Goal: Communication & Community: Answer question/provide support

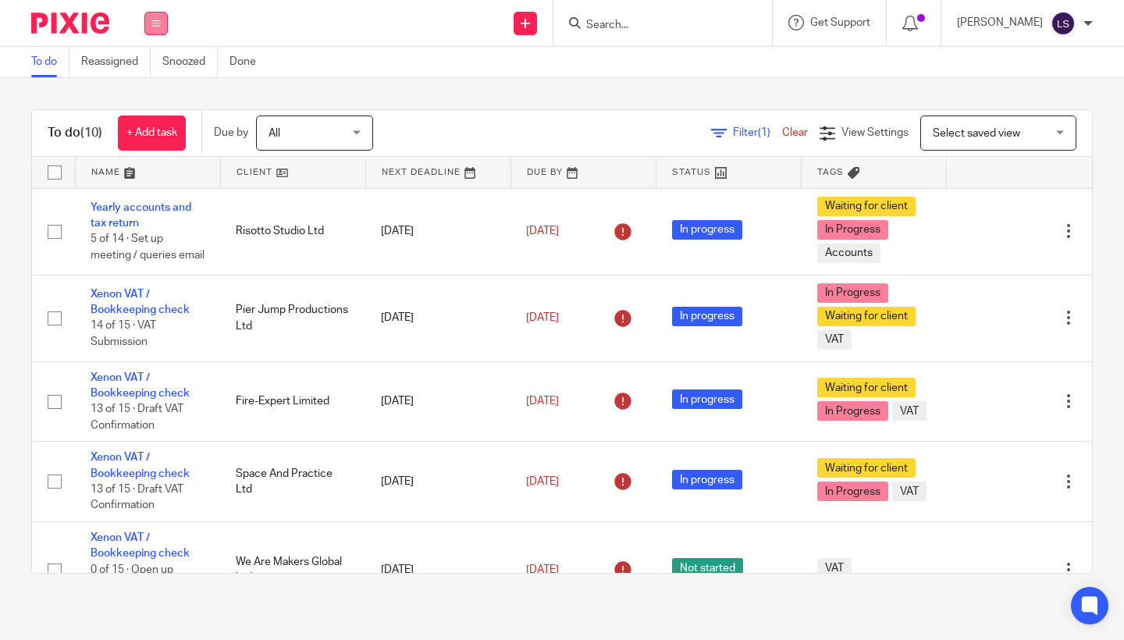
click at [155, 22] on icon at bounding box center [155, 23] width 9 height 9
click at [151, 99] on link "Email" at bounding box center [148, 95] width 26 height 11
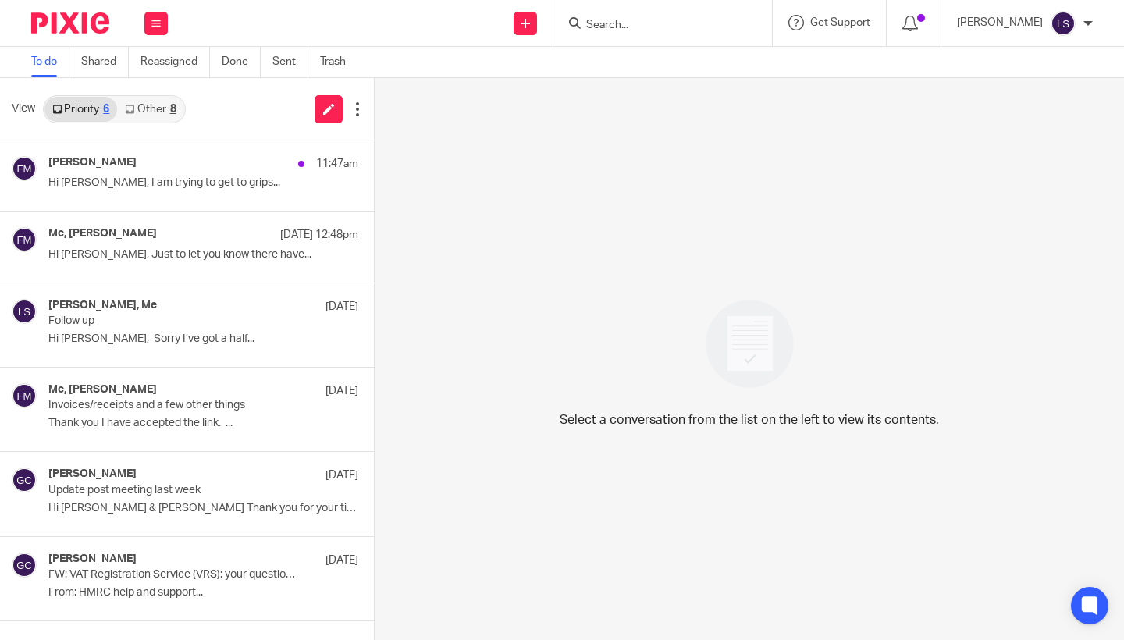
click at [167, 108] on link "Other 8" at bounding box center [150, 109] width 66 height 25
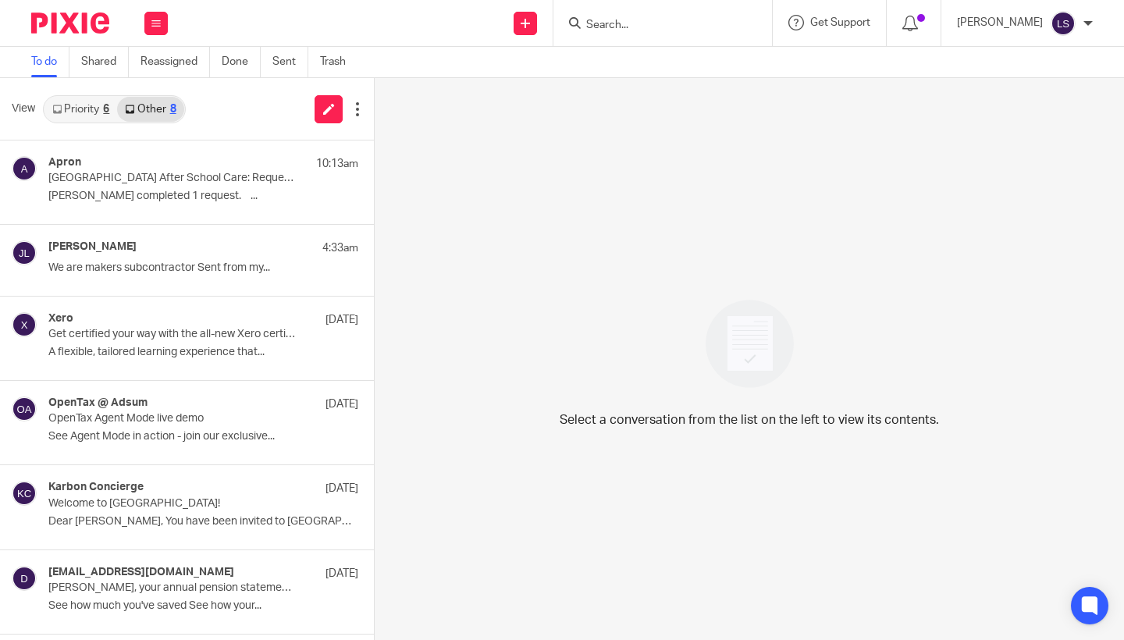
click at [99, 105] on link "Priority 6" at bounding box center [80, 109] width 73 height 25
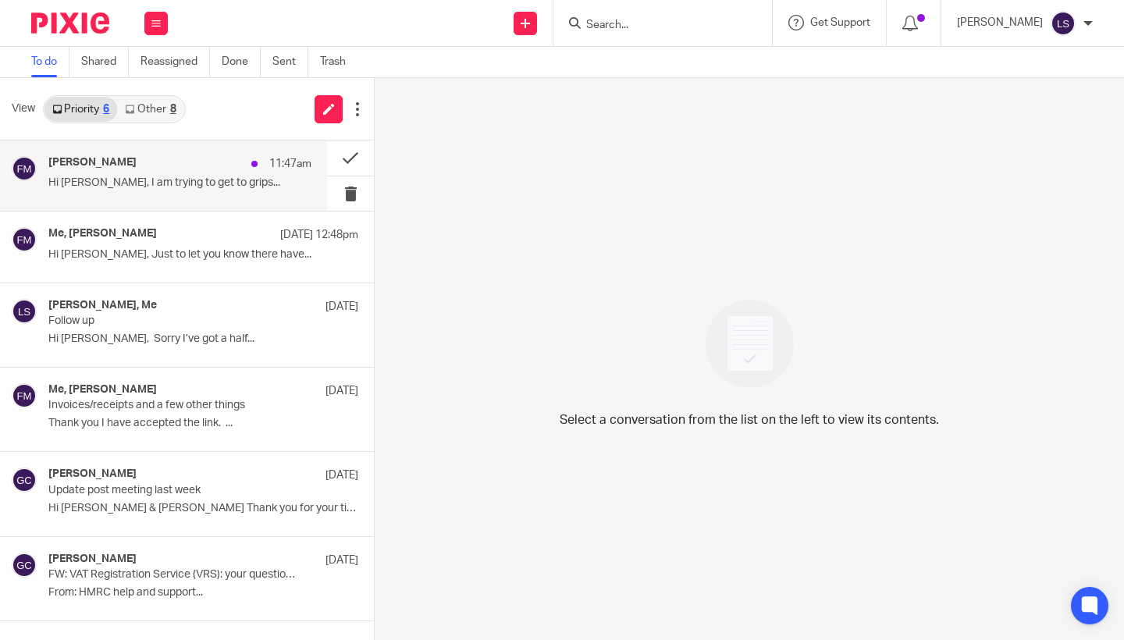
click at [133, 163] on div "Fiona Minshall 11:47am" at bounding box center [179, 164] width 263 height 16
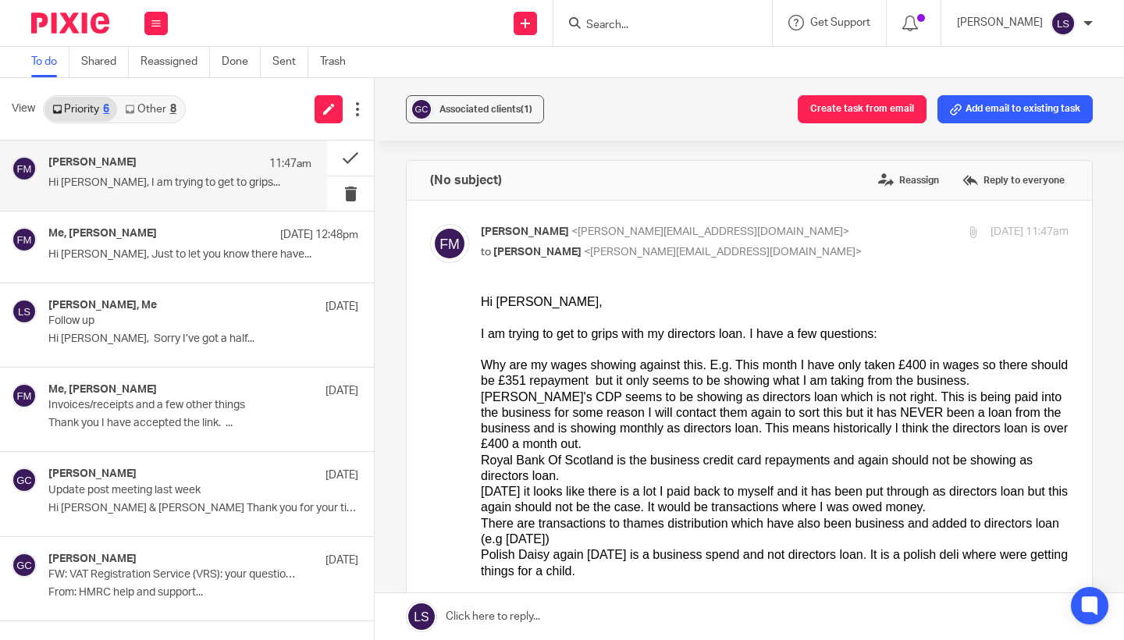
click at [616, 425] on div "Niamh's CDP seems to be showing as directors loan which is not right. This is b…" at bounding box center [775, 420] width 588 height 63
click at [788, 243] on div "Fiona Minshall <fiona@westendadventure.co.uk> to Lauren Simmons <lauren@fearles…" at bounding box center [677, 242] width 392 height 36
checkbox input "false"
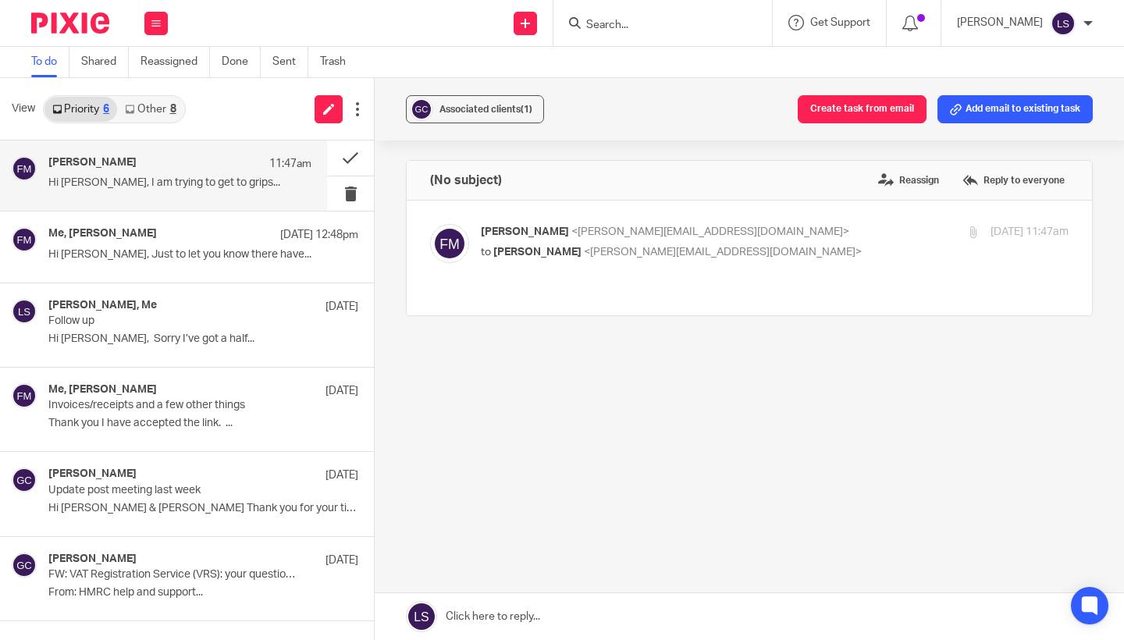
click at [176, 108] on div "8" at bounding box center [173, 109] width 6 height 11
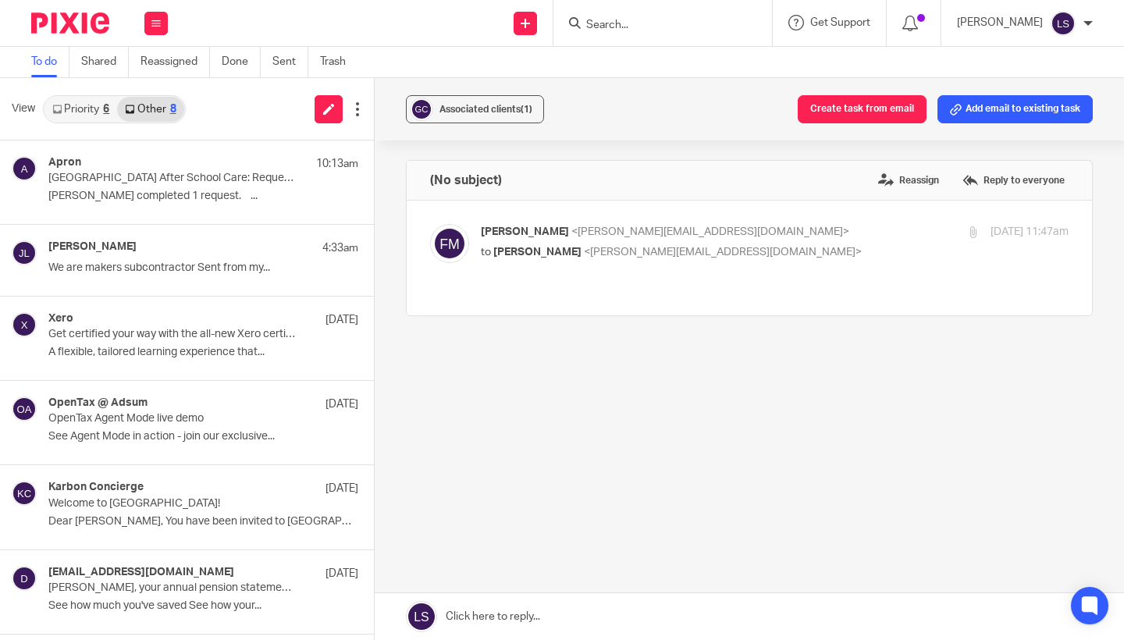
click at [101, 105] on link "Priority 6" at bounding box center [80, 109] width 73 height 25
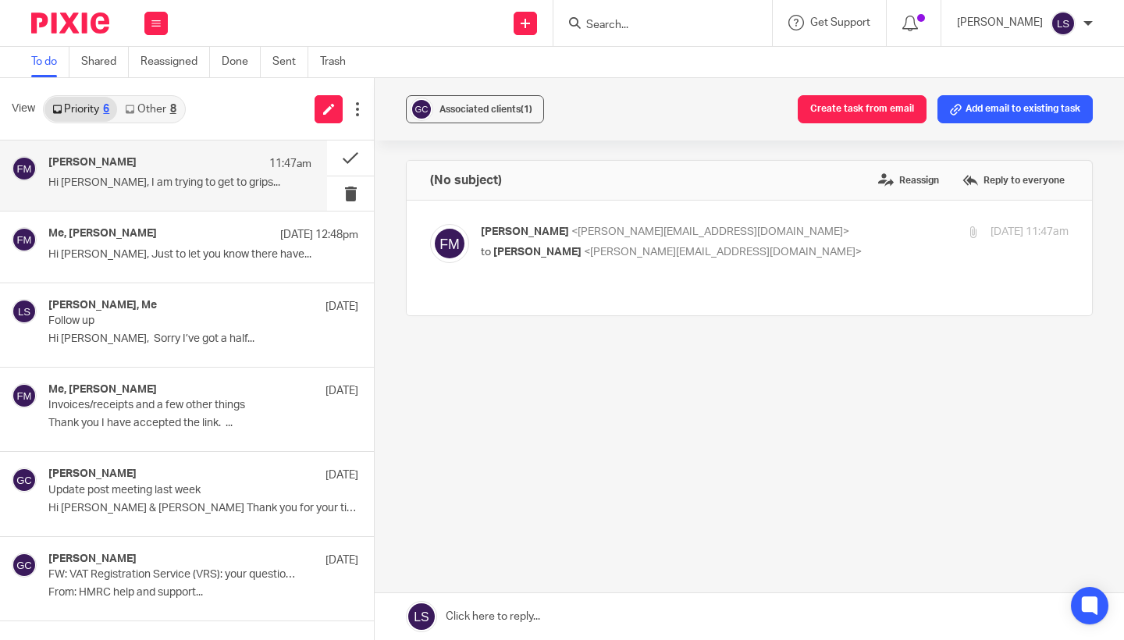
click at [172, 112] on div "8" at bounding box center [173, 109] width 6 height 11
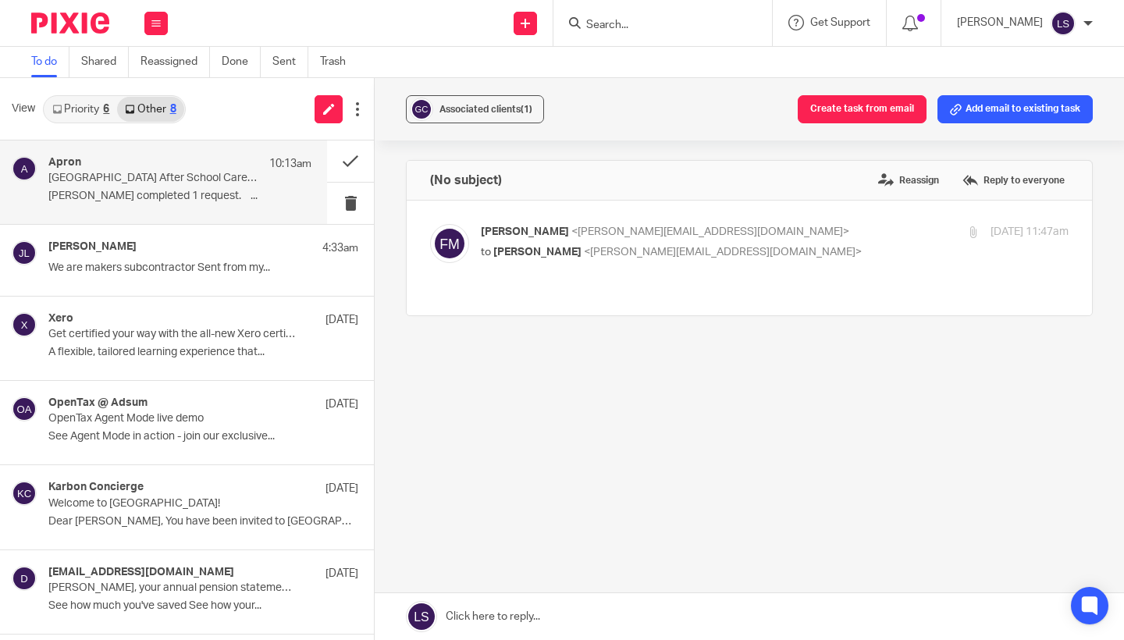
click at [136, 201] on p "Fiona MInshall completed 1 request. ͏ ‌ ..." at bounding box center [179, 196] width 263 height 13
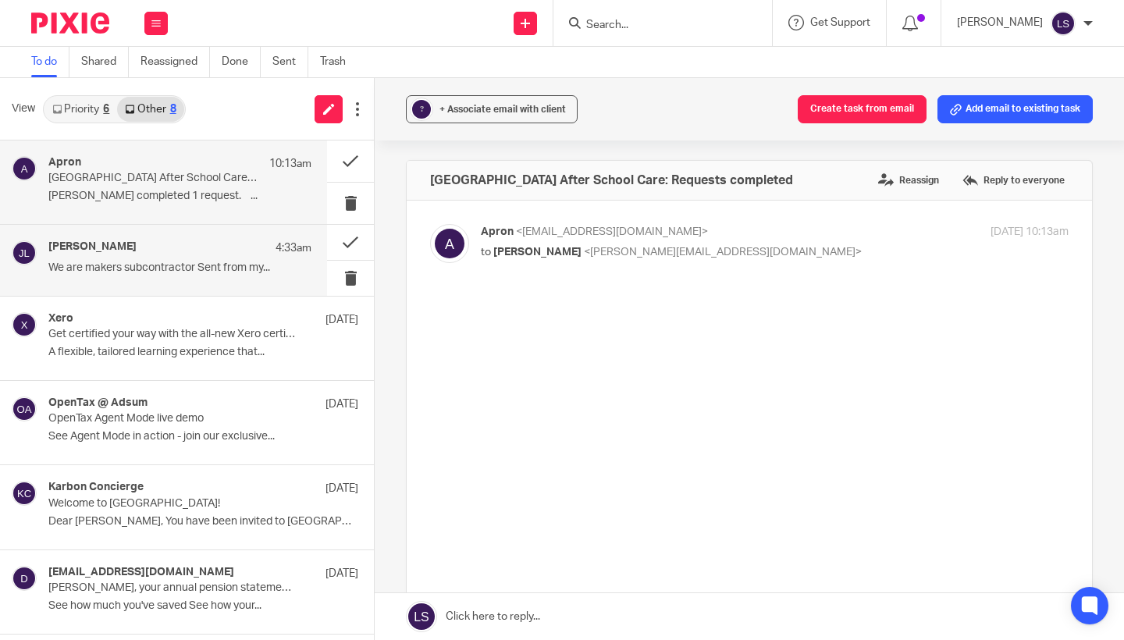
click at [160, 268] on p "We are makers subcontractor Sent from my..." at bounding box center [179, 267] width 263 height 13
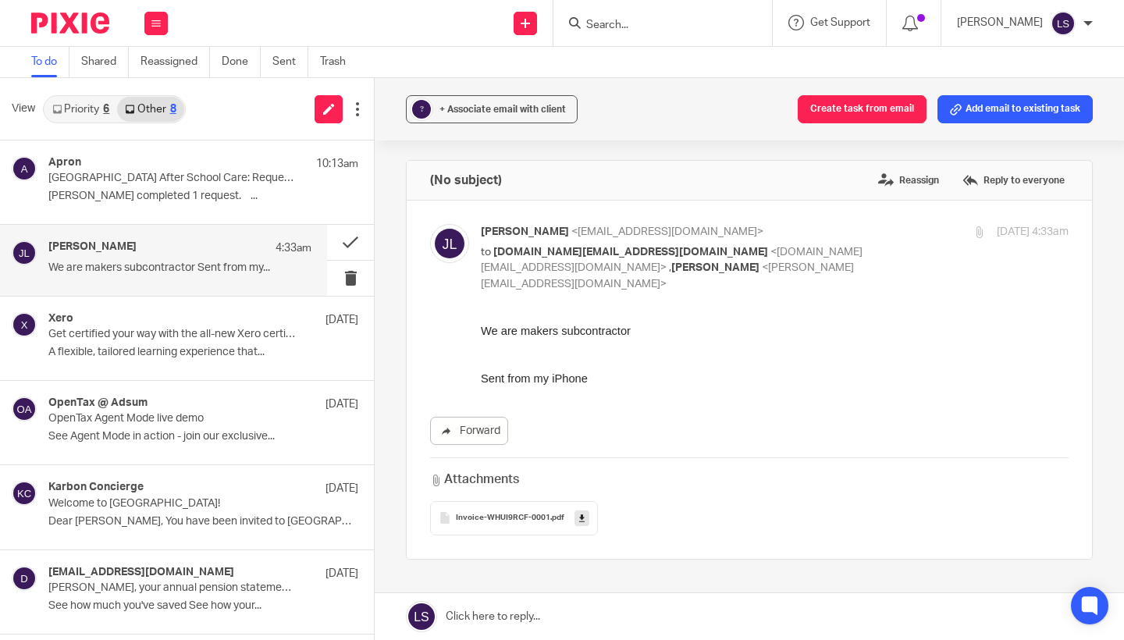
click at [508, 514] on span "Invoice-WHUI9RCF-0001" at bounding box center [503, 517] width 94 height 9
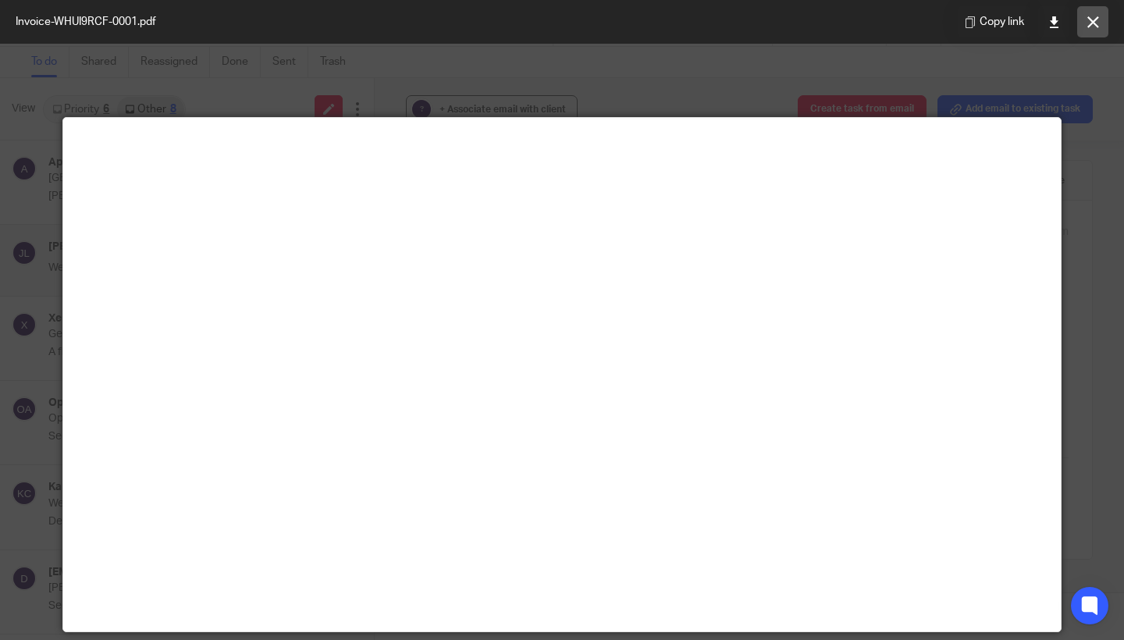
click at [1088, 27] on icon at bounding box center [1093, 22] width 12 height 12
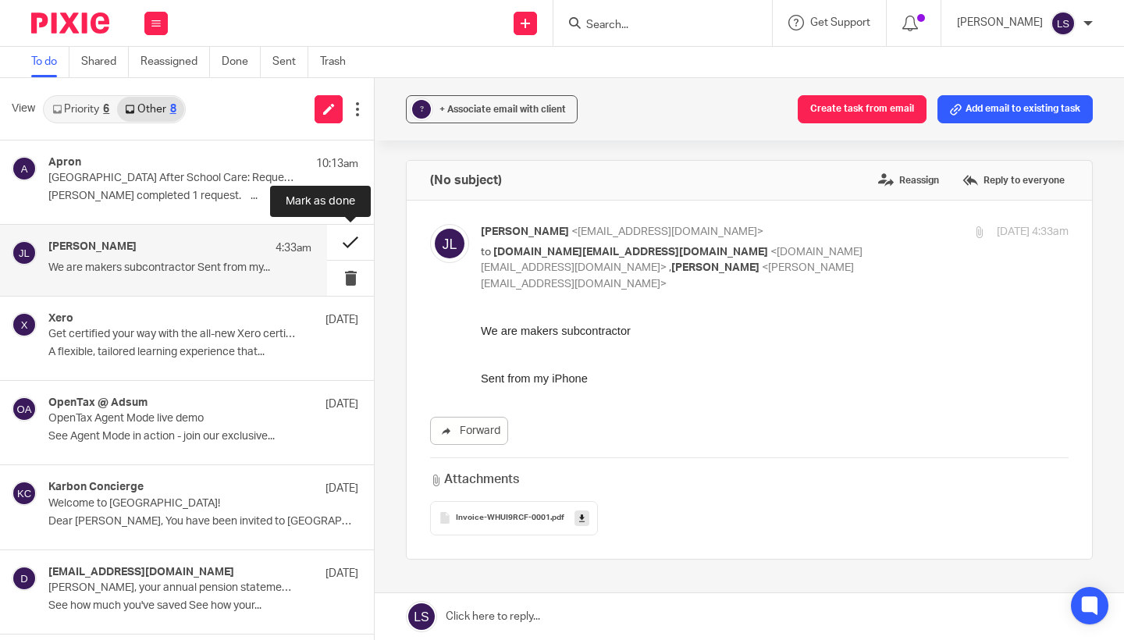
click at [346, 237] on button at bounding box center [350, 242] width 47 height 35
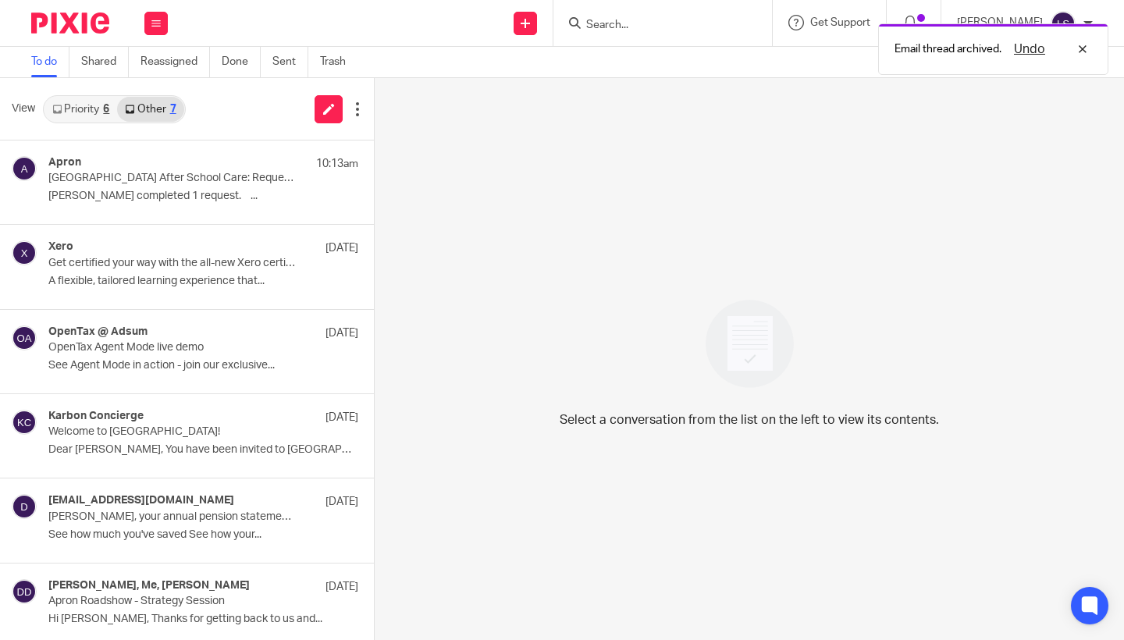
click at [96, 110] on link "Priority 6" at bounding box center [80, 109] width 73 height 25
